Goal: Information Seeking & Learning: Learn about a topic

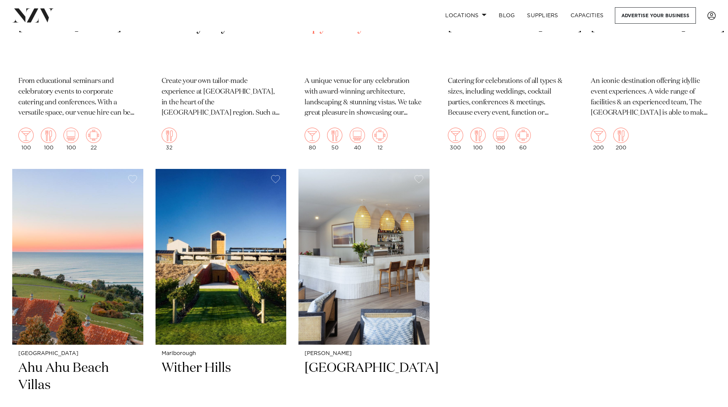
scroll to position [8790, 0]
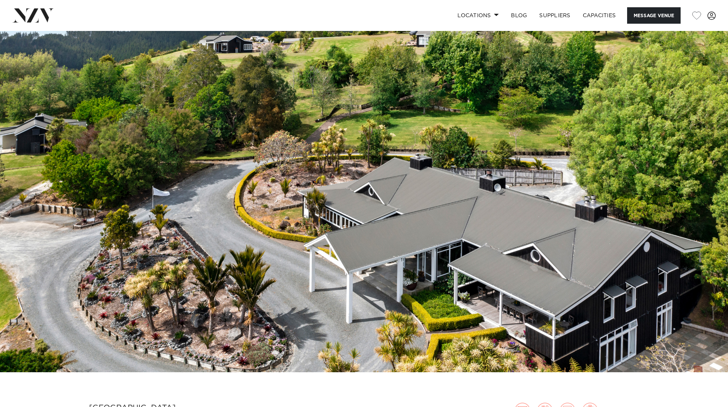
click at [650, 215] on img at bounding box center [364, 201] width 728 height 341
